Goal: Information Seeking & Learning: Understand process/instructions

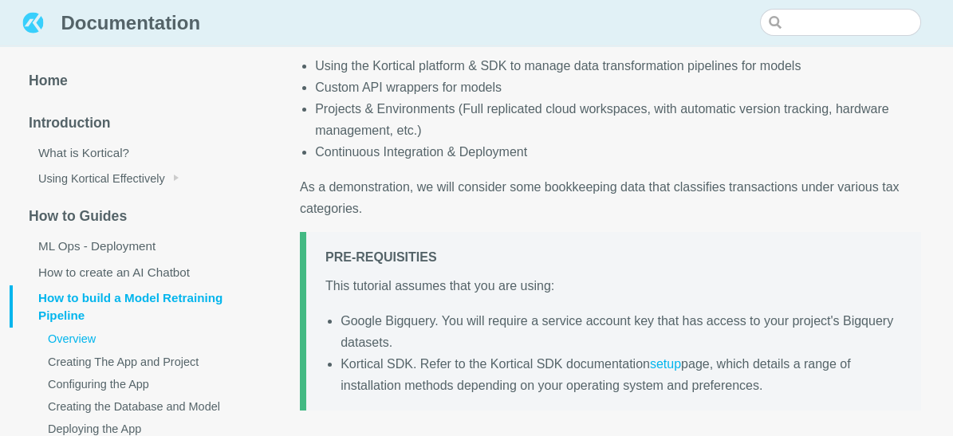
scroll to position [763, 0]
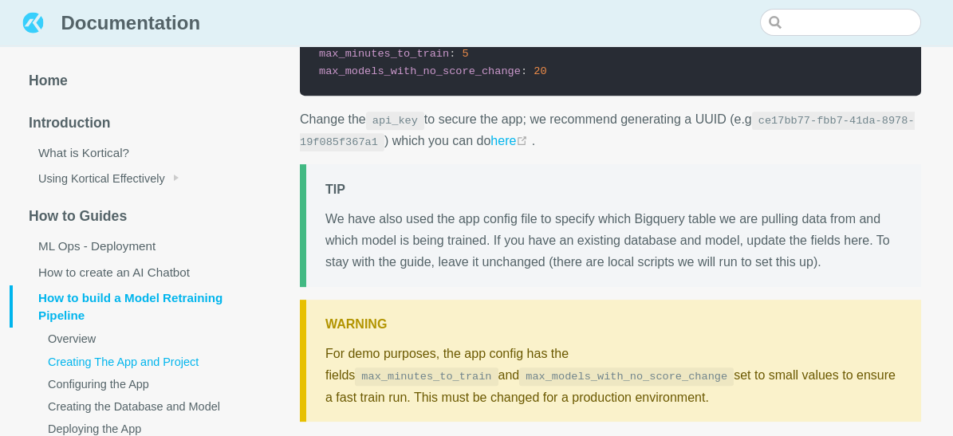
scroll to position [3054, 0]
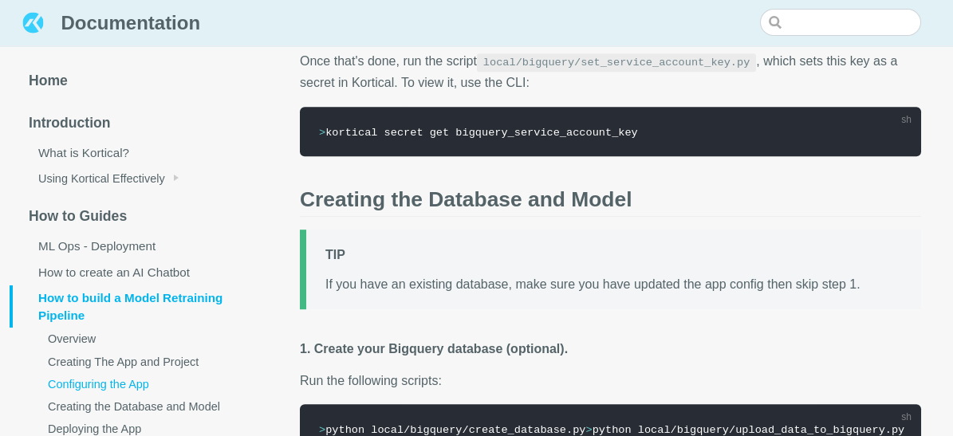
scroll to position [4200, 0]
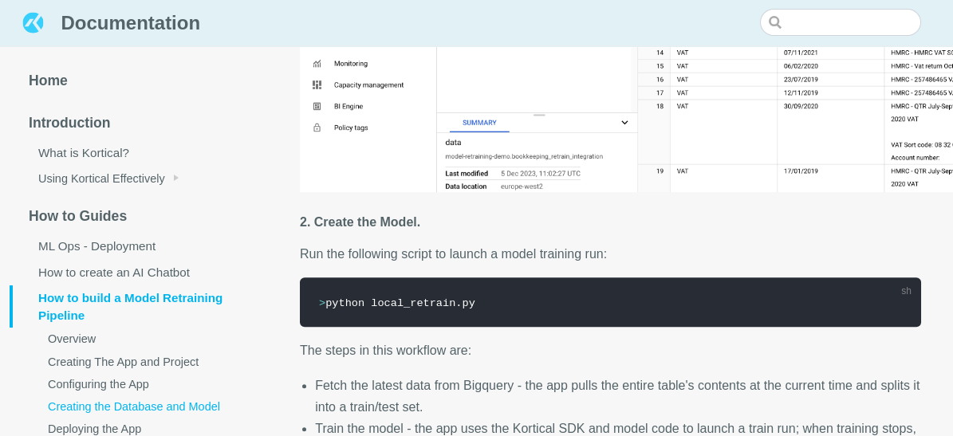
scroll to position [4963, 0]
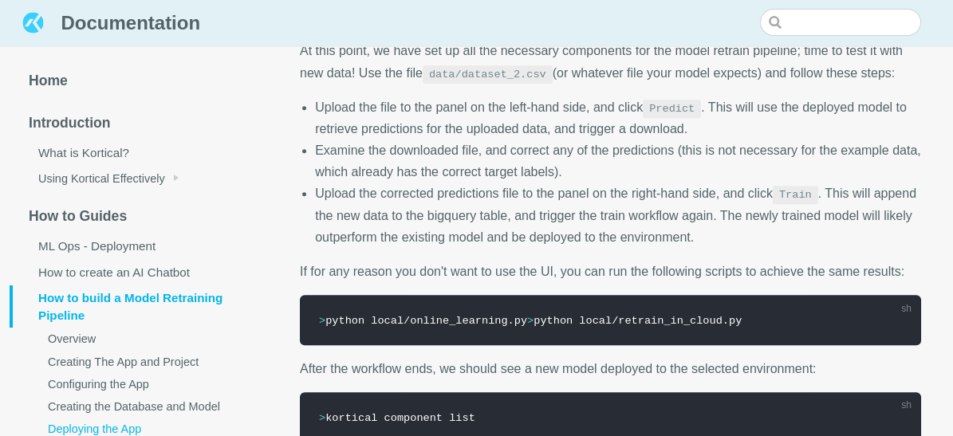
scroll to position [6872, 0]
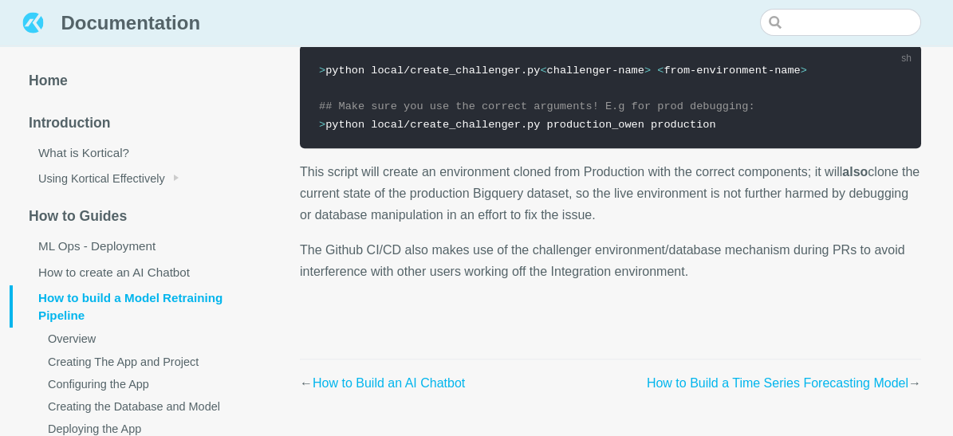
scroll to position [9158, 0]
click at [103, 154] on link "What is Kortical?" at bounding box center [139, 153] width 258 height 26
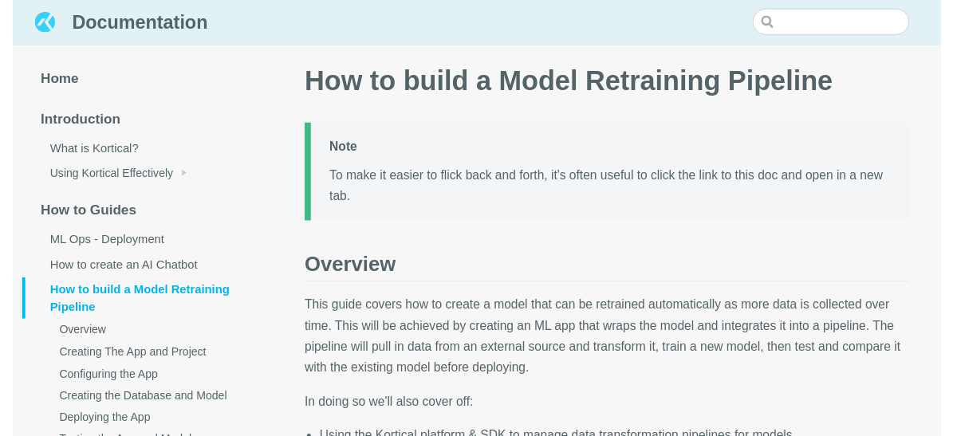
scroll to position [9106, 0]
